Goal: Information Seeking & Learning: Learn about a topic

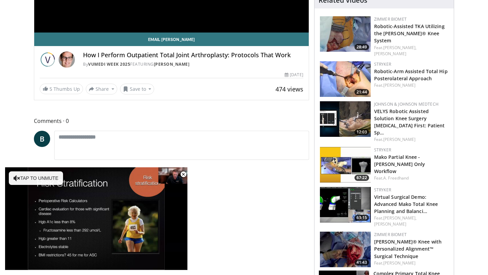
scroll to position [194, 0]
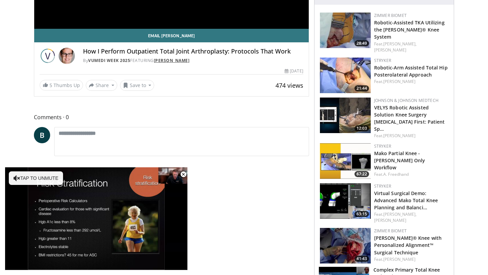
click at [173, 59] on link "[PERSON_NAME]" at bounding box center [172, 61] width 36 height 6
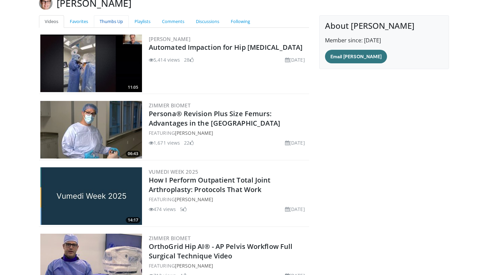
scroll to position [74, 0]
